Goal: Complete application form

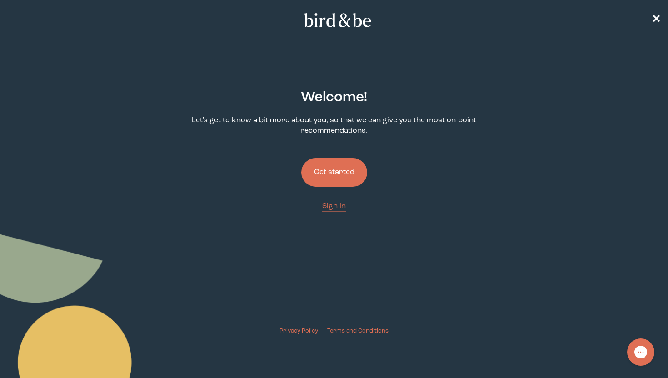
click at [339, 180] on button "Get started" at bounding box center [334, 172] width 66 height 29
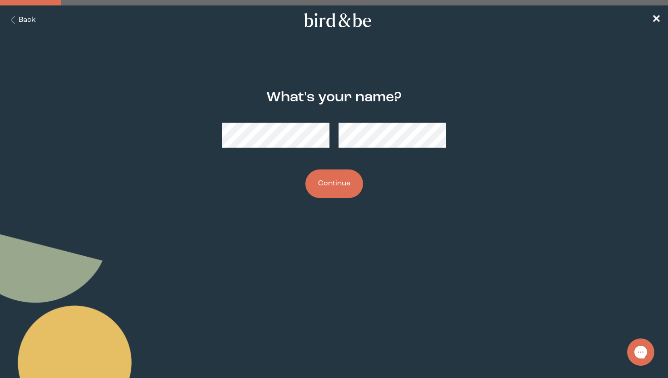
click at [333, 184] on button "Continue" at bounding box center [335, 184] width 58 height 29
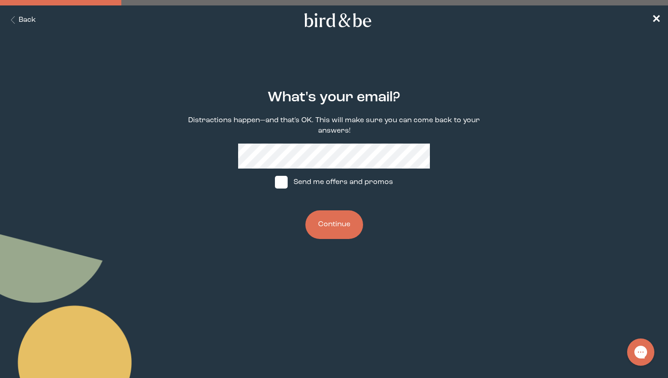
click at [30, 22] on button "Back" at bounding box center [21, 20] width 29 height 10
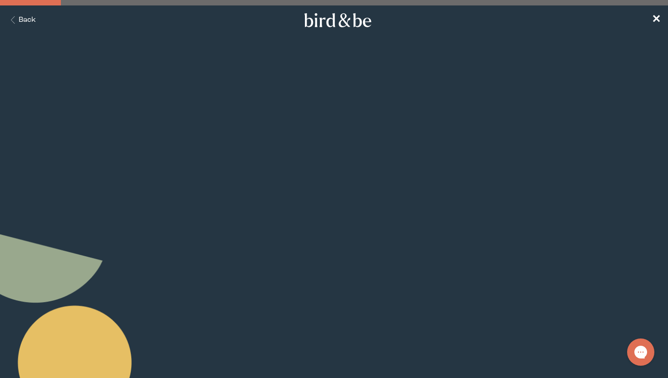
click at [30, 22] on button "Back" at bounding box center [21, 20] width 29 height 10
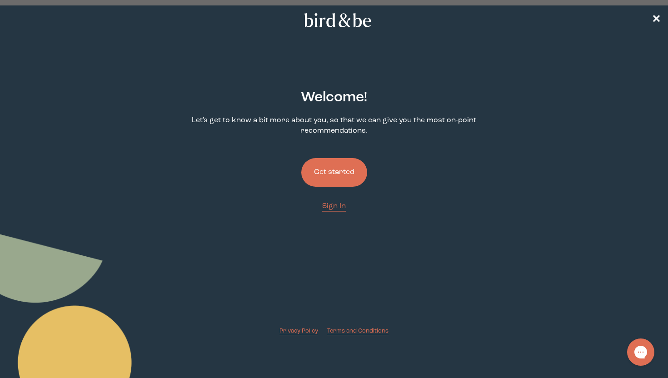
click at [30, 22] on nav "✕" at bounding box center [334, 19] width 668 height 29
